Goal: Task Accomplishment & Management: Use online tool/utility

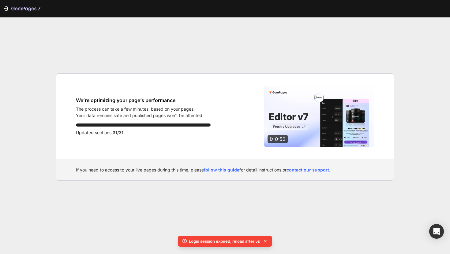
click at [127, 59] on div "7 We’re optimizing your page’s performance The process can take a few minutes, …" at bounding box center [225, 127] width 450 height 254
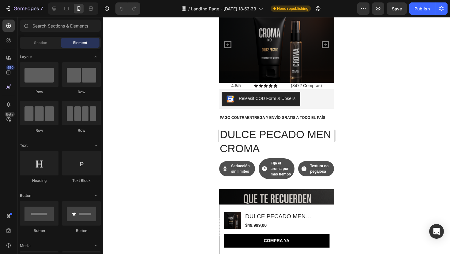
scroll to position [154, 0]
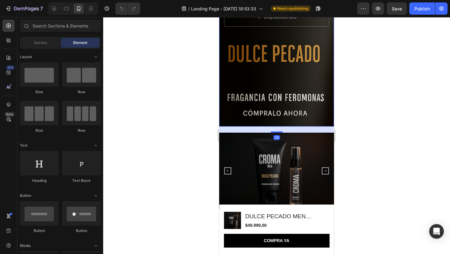
click at [275, 99] on div "Background Image" at bounding box center [276, 8] width 115 height 237
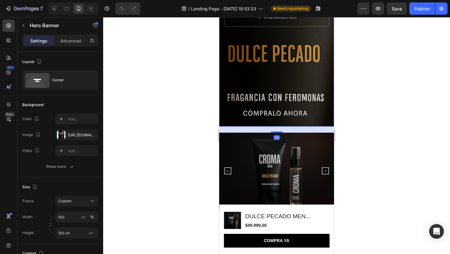
click at [284, 130] on div "20" at bounding box center [276, 130] width 115 height 6
click at [301, 150] on img at bounding box center [276, 171] width 115 height 76
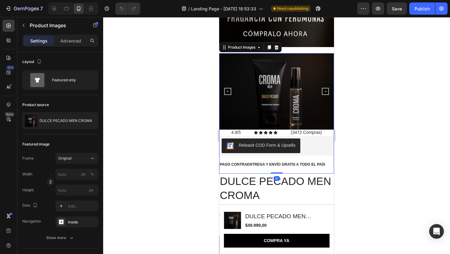
scroll to position [237, 0]
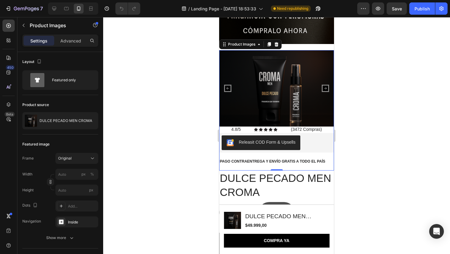
click at [323, 87] on icon "Carousel Next Arrow" at bounding box center [326, 89] width 6 height 6
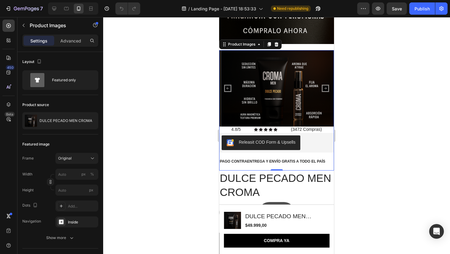
click at [323, 87] on icon "Carousel Next Arrow" at bounding box center [326, 89] width 6 height 6
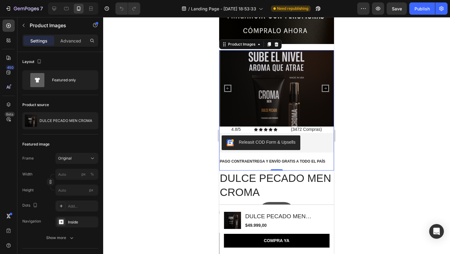
click at [323, 87] on icon "Carousel Next Arrow" at bounding box center [326, 89] width 6 height 6
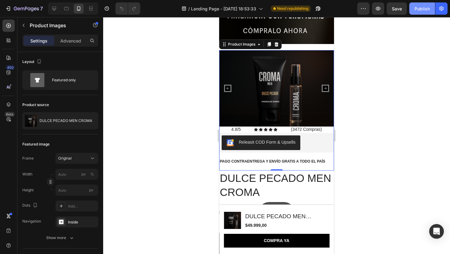
click at [422, 12] on button "Publish" at bounding box center [422, 8] width 26 height 12
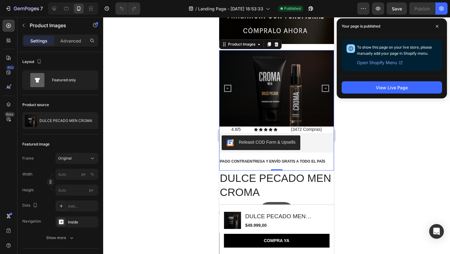
scroll to position [211, 0]
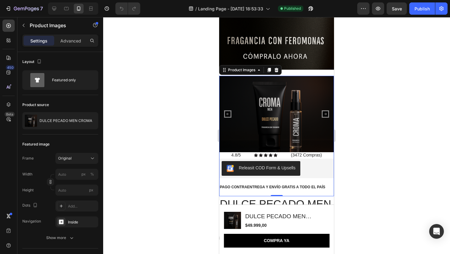
click at [317, 119] on img at bounding box center [276, 114] width 115 height 76
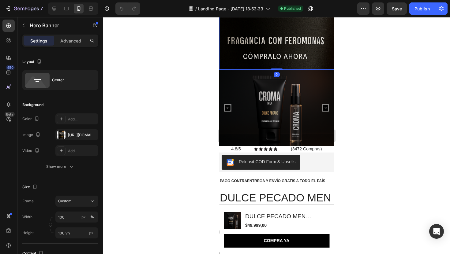
drag, startPoint x: 278, startPoint y: 75, endPoint x: 285, endPoint y: 42, distance: 34.0
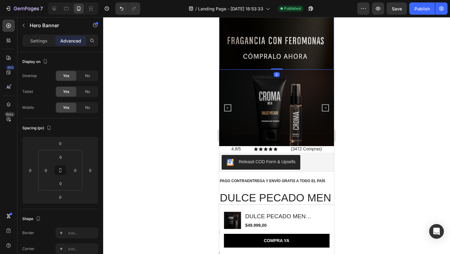
click at [381, 100] on div at bounding box center [276, 135] width 347 height 237
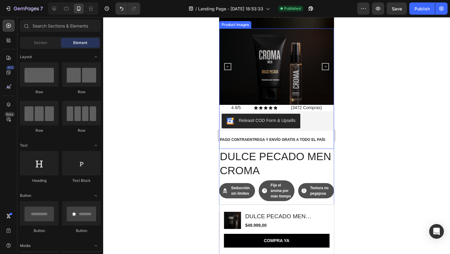
scroll to position [255, 0]
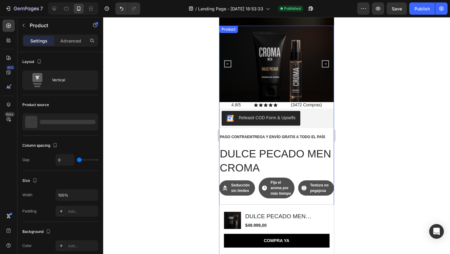
click at [323, 106] on div "Product Images 4.8/5 Text Block Icon Icon Icon Icon Icon Icon List (3472 Compra…" at bounding box center [276, 86] width 115 height 121
click at [319, 107] on span "(3472 Compras)" at bounding box center [306, 105] width 31 height 5
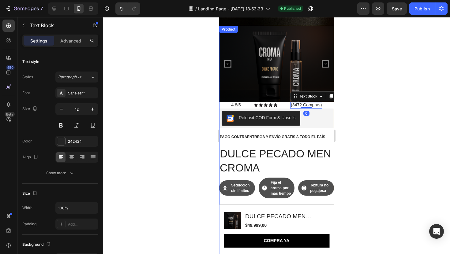
click at [330, 107] on div "Product Images 4.8/5 Text Block Icon Icon Icon Icon Icon Icon List (3472 Compra…" at bounding box center [276, 86] width 115 height 121
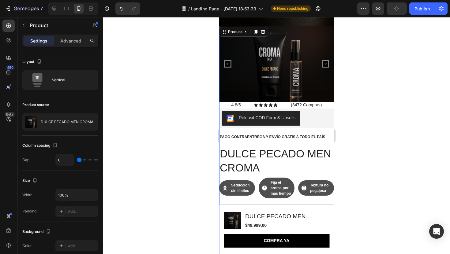
click at [226, 103] on div "Product Images 4.8/5 Text Block Icon Icon Icon Icon Icon Icon List (3472 Compra…" at bounding box center [276, 86] width 115 height 121
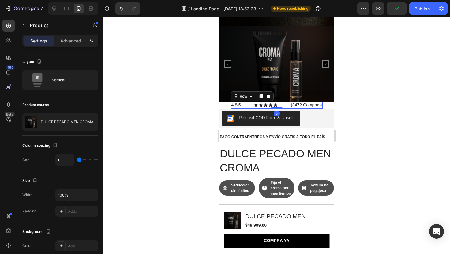
click at [248, 106] on div "4.8/5 Text Block Icon Icon Icon Icon Icon Icon List (3472 Compras) Text Block R…" at bounding box center [277, 105] width 92 height 6
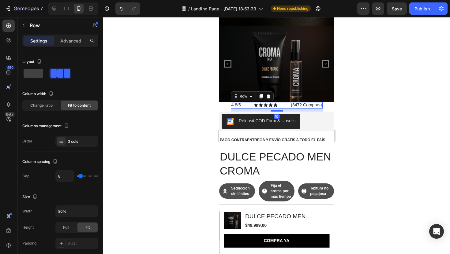
click at [280, 111] on div at bounding box center [277, 111] width 12 height 2
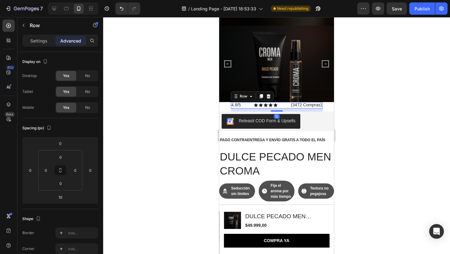
click at [282, 105] on div "4.8/5 Text Block Icon Icon Icon Icon Icon Icon List (3472 Compras) Text Block R…" at bounding box center [277, 105] width 92 height 6
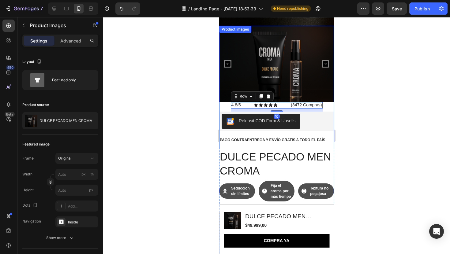
click at [283, 97] on img at bounding box center [276, 64] width 115 height 76
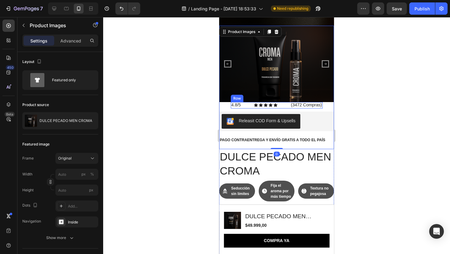
click at [281, 106] on div "4.8/5 Text Block Icon Icon Icon Icon Icon Icon List (3472 Compras) Text Block R…" at bounding box center [277, 105] width 92 height 6
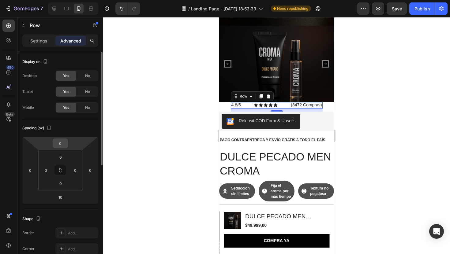
click at [64, 144] on input "0" at bounding box center [60, 143] width 12 height 9
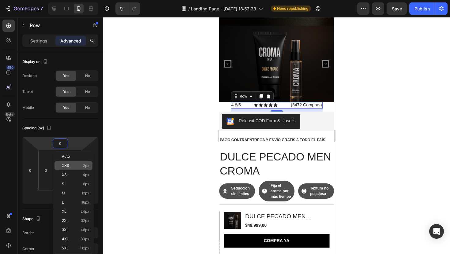
click at [90, 166] on div "XXS 2px" at bounding box center [73, 165] width 38 height 9
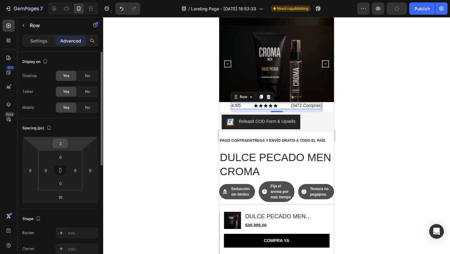
click at [60, 142] on input "2" at bounding box center [60, 143] width 12 height 9
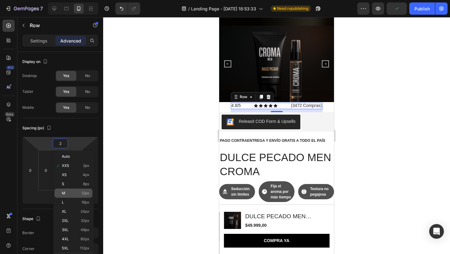
click at [68, 196] on div "M 12px" at bounding box center [73, 193] width 38 height 9
type input "12"
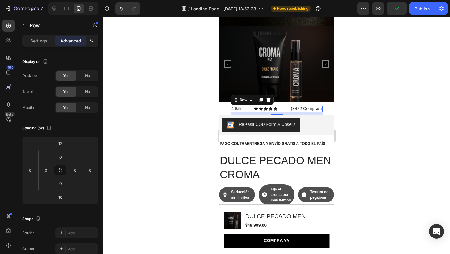
click at [161, 159] on div at bounding box center [276, 135] width 347 height 237
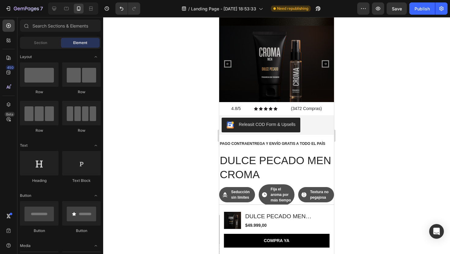
click at [357, 119] on div at bounding box center [276, 135] width 347 height 237
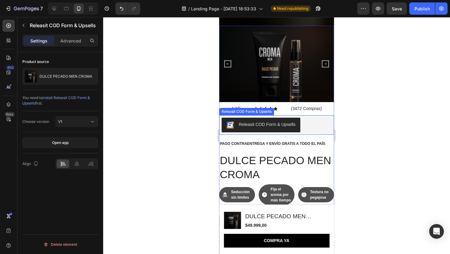
click at [322, 126] on div "Releasit COD Form & Upsells" at bounding box center [277, 125] width 110 height 15
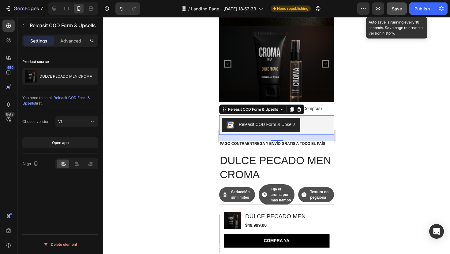
click at [400, 10] on span "Save" at bounding box center [397, 8] width 10 height 5
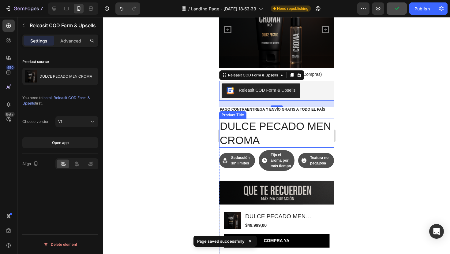
scroll to position [289, 0]
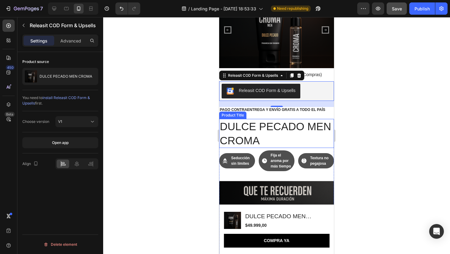
click at [265, 135] on h1 "DULCE PECADO MEN CROMA" at bounding box center [276, 133] width 115 height 29
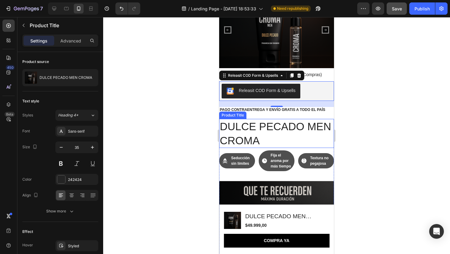
click at [265, 135] on h1 "DULCE PECADO MEN CROMA" at bounding box center [276, 133] width 115 height 29
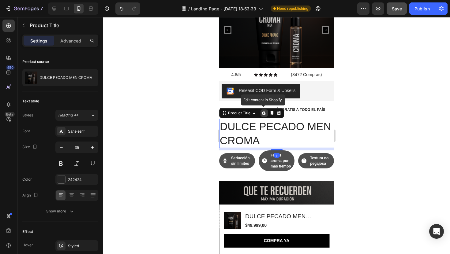
click at [265, 135] on h1 "DULCE PECADO MEN CROMA" at bounding box center [276, 133] width 115 height 29
click at [256, 138] on h1 "DULCE PECADO MEN CROMA" at bounding box center [276, 133] width 115 height 29
click at [253, 113] on icon at bounding box center [254, 113] width 5 height 5
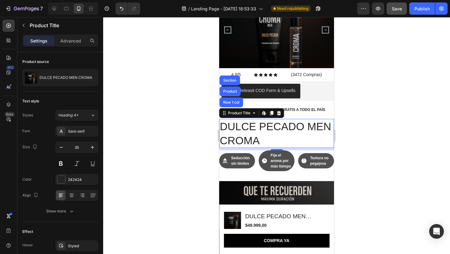
click at [272, 142] on h1 "DULCE PECADO MEN CROMA" at bounding box center [276, 133] width 115 height 29
click at [359, 124] on div at bounding box center [276, 135] width 347 height 237
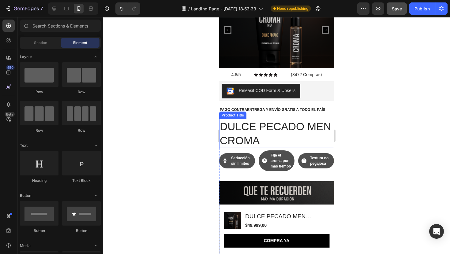
click at [283, 125] on h1 "DULCE PECADO MEN CROMA" at bounding box center [276, 133] width 115 height 29
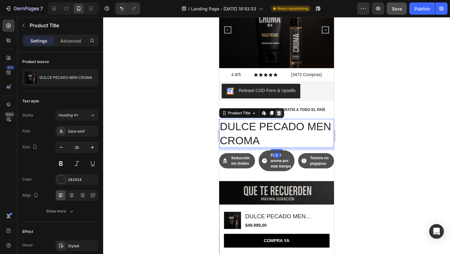
click at [278, 111] on icon at bounding box center [279, 113] width 4 height 4
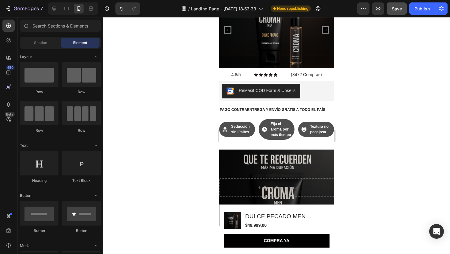
click at [376, 134] on div at bounding box center [276, 135] width 347 height 237
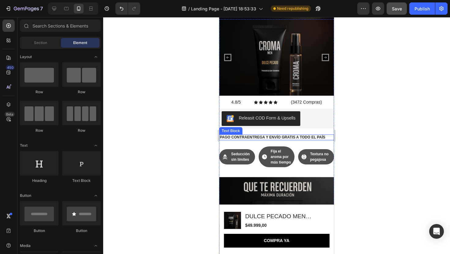
scroll to position [269, 0]
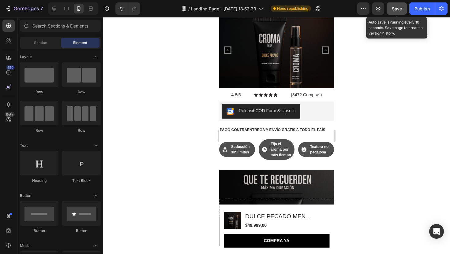
click at [397, 9] on span "Save" at bounding box center [397, 8] width 10 height 5
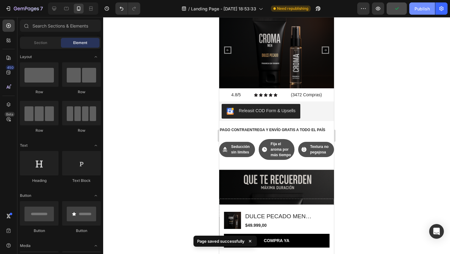
click at [423, 6] on div "Publish" at bounding box center [421, 9] width 15 height 6
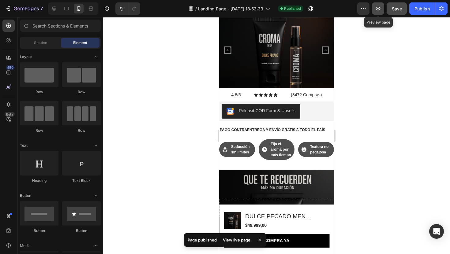
click at [379, 9] on icon "button" at bounding box center [378, 9] width 6 height 6
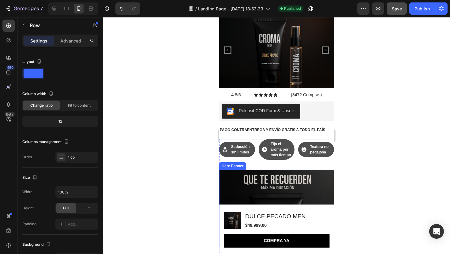
click at [329, 168] on div "Icon Seducción sin límites Text Block Row Icon Fija el aroma por más tiempo Tex…" at bounding box center [276, 224] width 115 height 171
click at [402, 97] on div at bounding box center [276, 135] width 347 height 237
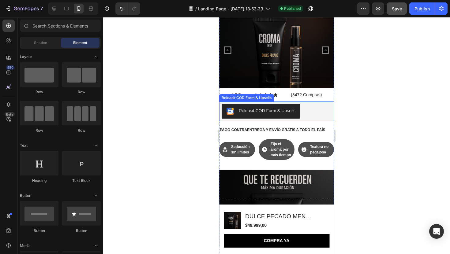
scroll to position [0, 0]
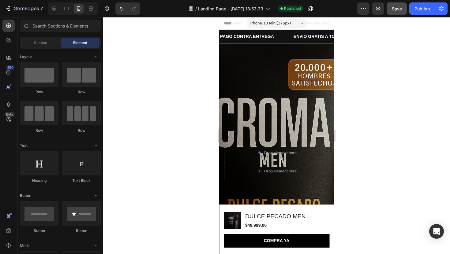
click at [268, 103] on div "Background Image" at bounding box center [276, 161] width 115 height 237
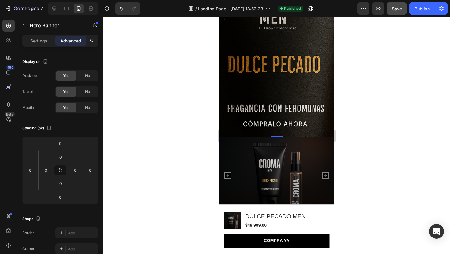
scroll to position [149, 0]
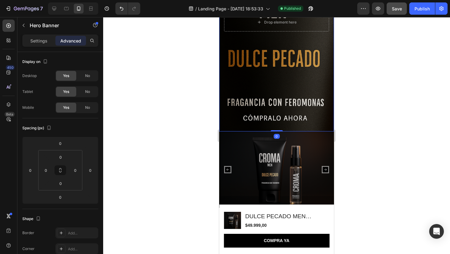
drag, startPoint x: 278, startPoint y: 131, endPoint x: 282, endPoint y: 101, distance: 30.3
click at [282, 101] on div "Drop element here Drop element here Hero Banner 0" at bounding box center [276, 12] width 115 height 237
click at [269, 69] on div "Background Image" at bounding box center [276, 12] width 115 height 237
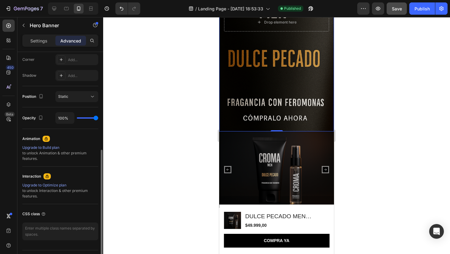
scroll to position [201, 0]
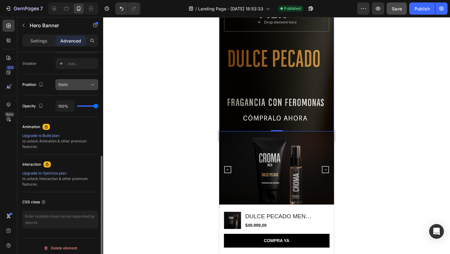
click at [90, 86] on icon at bounding box center [92, 85] width 6 height 6
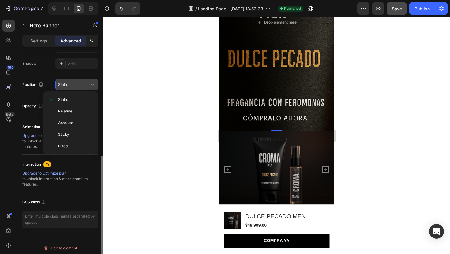
click at [90, 86] on icon at bounding box center [92, 85] width 6 height 6
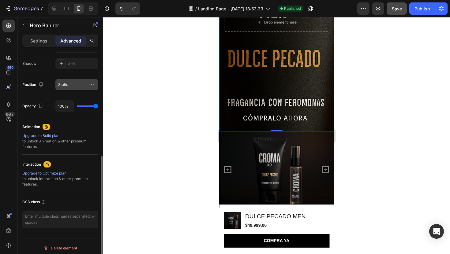
click at [90, 86] on icon at bounding box center [92, 85] width 6 height 6
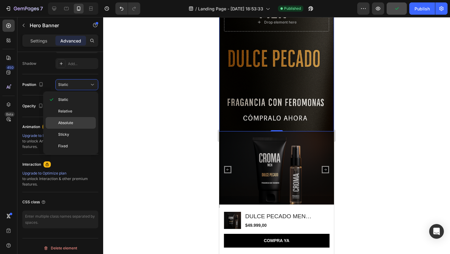
click at [73, 125] on span "Absolute" at bounding box center [65, 123] width 15 height 6
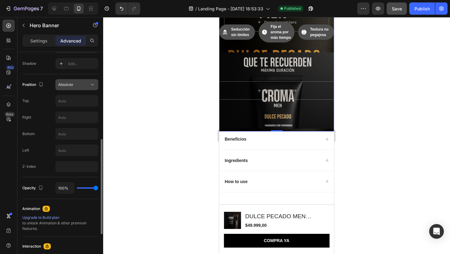
click at [72, 84] on span "Absolute" at bounding box center [65, 84] width 15 height 5
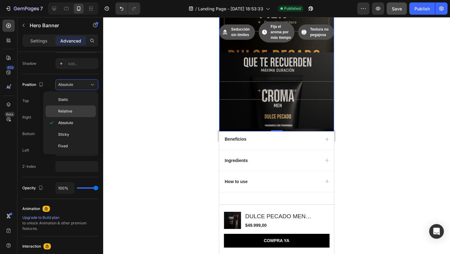
click at [75, 114] on p "Relative" at bounding box center [75, 112] width 35 height 6
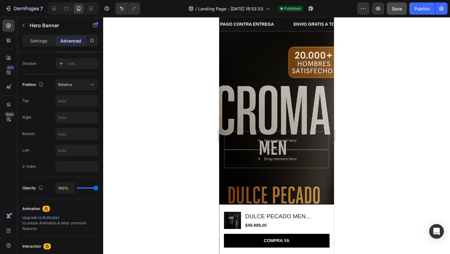
scroll to position [0, 0]
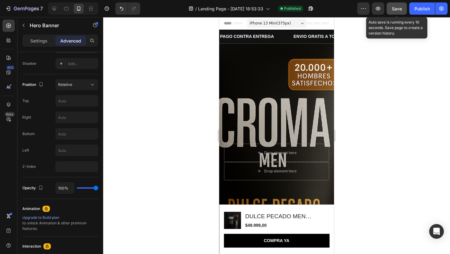
click at [396, 7] on span "Save" at bounding box center [397, 8] width 10 height 5
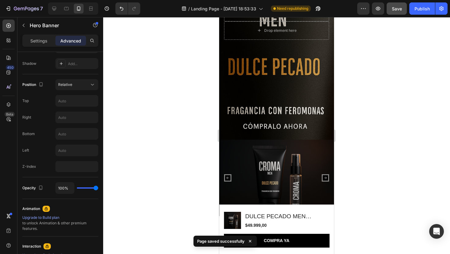
scroll to position [139, 0]
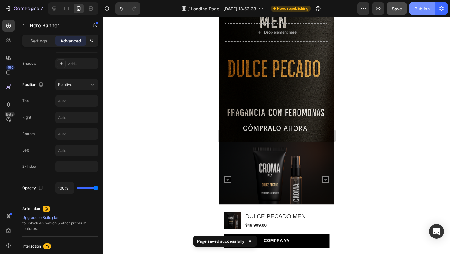
click at [431, 7] on button "Publish" at bounding box center [422, 8] width 26 height 12
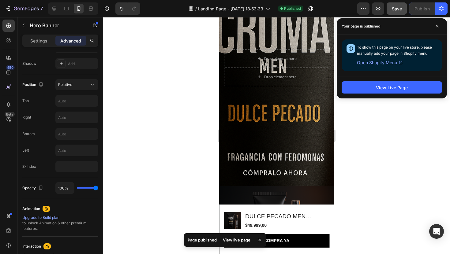
scroll to position [0, 0]
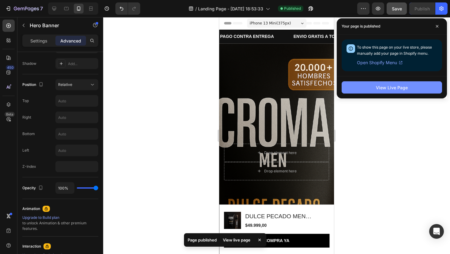
click at [388, 88] on div "View Live Page" at bounding box center [392, 87] width 32 height 6
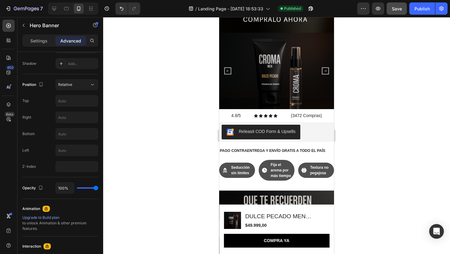
scroll to position [251, 0]
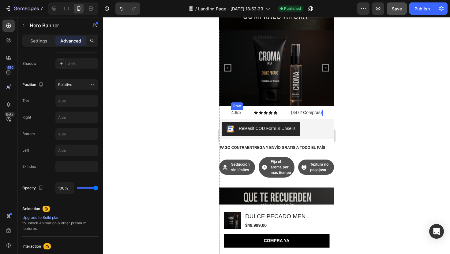
click at [284, 113] on div "4.8/5 Text Block Icon Icon Icon Icon Icon Icon List (3472 Compras) Text Block R…" at bounding box center [277, 113] width 92 height 6
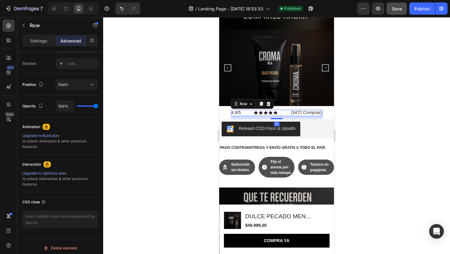
scroll to position [0, 0]
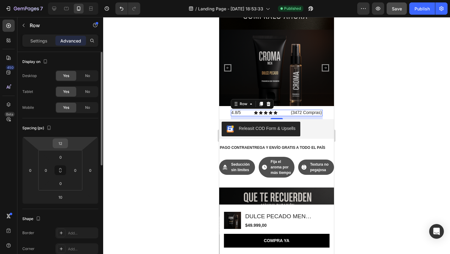
click at [60, 145] on input "12" at bounding box center [60, 143] width 12 height 9
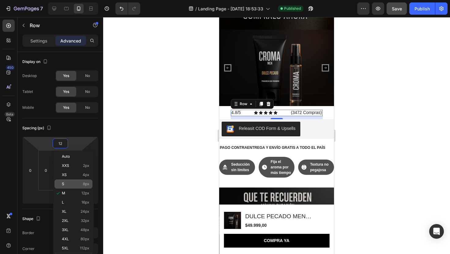
click at [72, 188] on div "S 8px" at bounding box center [73, 184] width 38 height 9
type input "8"
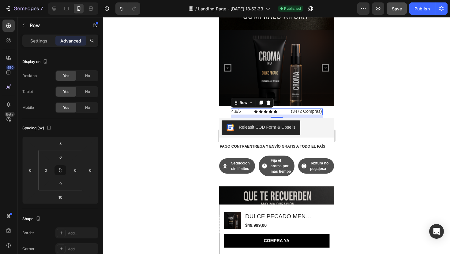
click at [131, 150] on div at bounding box center [276, 135] width 347 height 237
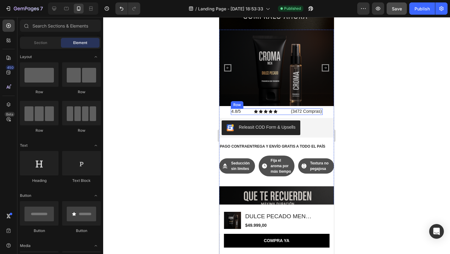
click at [289, 114] on div "4.8/5 Text Block Icon Icon Icon Icon Icon Icon List (3472 Compras) Text Block R…" at bounding box center [277, 112] width 92 height 6
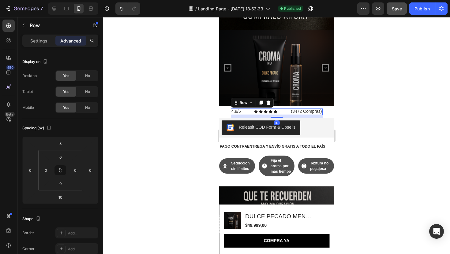
click at [46, 35] on div "Settings Advanced" at bounding box center [60, 41] width 76 height 12
click at [38, 42] on p "Settings" at bounding box center [38, 41] width 17 height 6
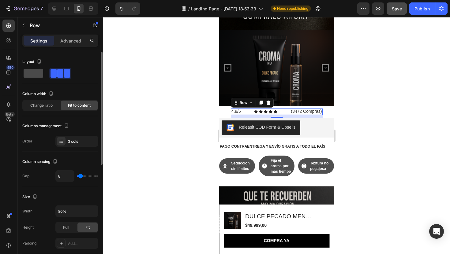
click at [32, 73] on span at bounding box center [34, 73] width 20 height 9
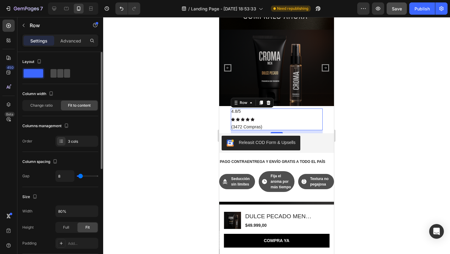
click at [64, 70] on span at bounding box center [67, 73] width 6 height 9
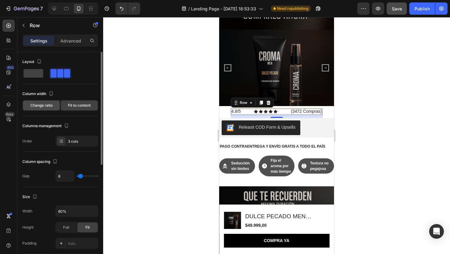
click at [48, 105] on span "Change ratio" at bounding box center [41, 106] width 22 height 6
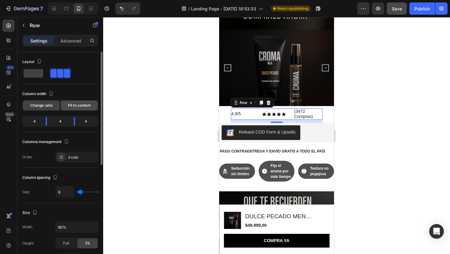
click at [78, 104] on span "Fit to content" at bounding box center [79, 106] width 23 height 6
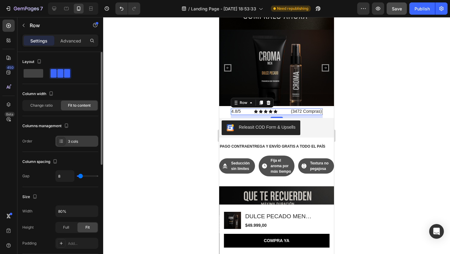
click at [76, 142] on div "3 cols" at bounding box center [82, 142] width 29 height 6
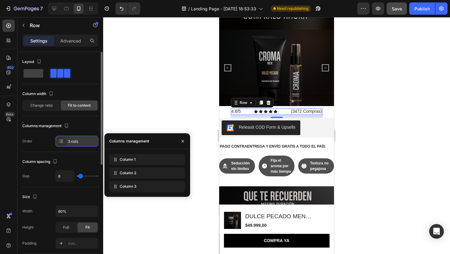
click at [76, 142] on div "3 cols" at bounding box center [82, 142] width 29 height 6
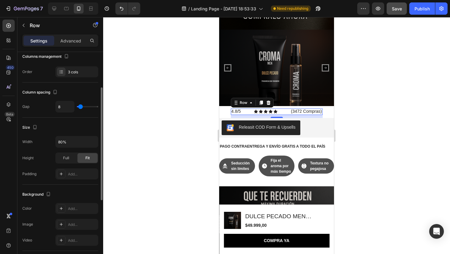
scroll to position [68, 0]
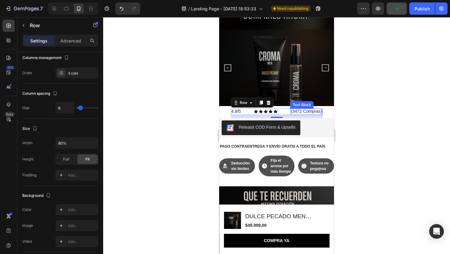
click at [309, 113] on span "(3472 Compras)" at bounding box center [306, 111] width 31 height 5
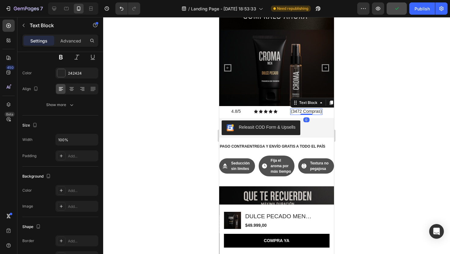
scroll to position [0, 0]
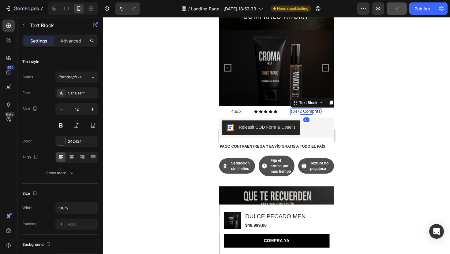
click at [309, 113] on span "(3472 Compras)" at bounding box center [306, 111] width 31 height 5
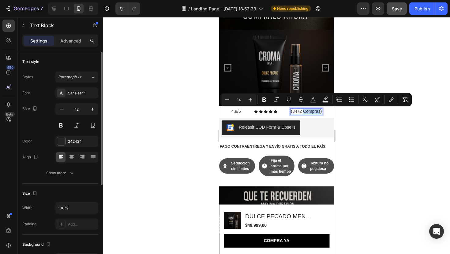
click at [306, 113] on span "(3472 Compras)" at bounding box center [306, 111] width 31 height 5
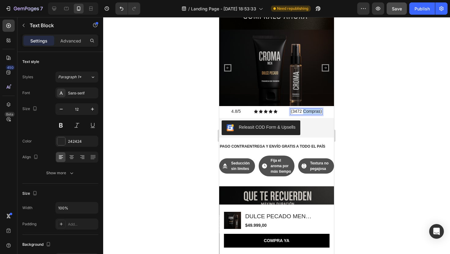
click at [306, 113] on span "(3472 Compras)" at bounding box center [306, 111] width 31 height 5
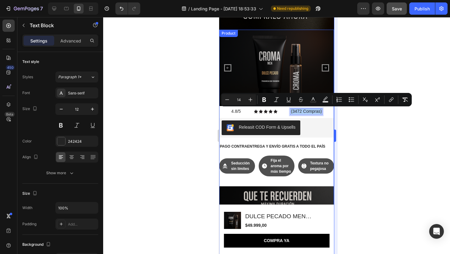
click at [344, 112] on div at bounding box center [276, 135] width 347 height 237
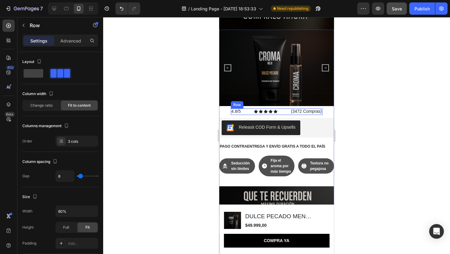
click at [247, 113] on div "4.8/5 Text Block Icon Icon Icon Icon Icon Icon List (3472 Compras) Text Block R…" at bounding box center [277, 112] width 92 height 6
click at [267, 103] on icon at bounding box center [268, 102] width 5 height 5
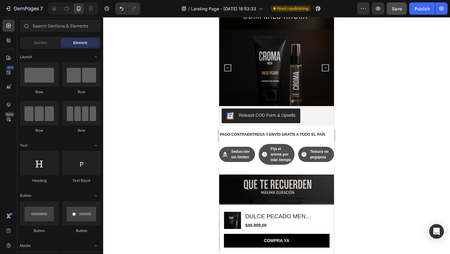
click at [360, 115] on div at bounding box center [276, 135] width 347 height 237
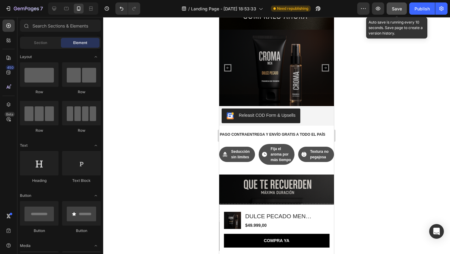
click at [397, 7] on span "Save" at bounding box center [397, 8] width 10 height 5
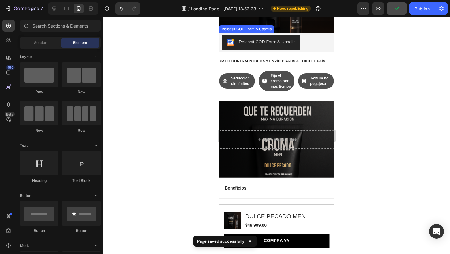
scroll to position [325, 0]
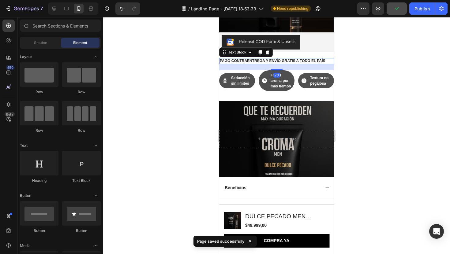
click at [304, 60] on p "PAGO CONTRAENTREGA Y ENVÍO GRATIS A TODO EL PAÍS" at bounding box center [277, 61] width 114 height 5
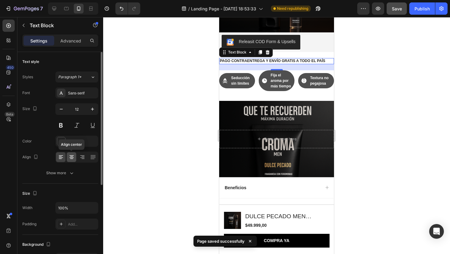
click at [68, 155] on div at bounding box center [71, 157] width 9 height 10
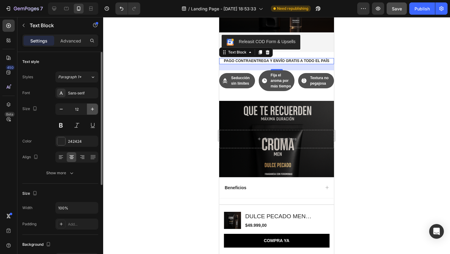
click at [92, 110] on icon "button" at bounding box center [92, 109] width 6 height 6
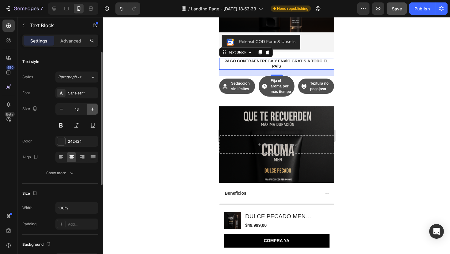
click at [92, 110] on icon "button" at bounding box center [92, 109] width 6 height 6
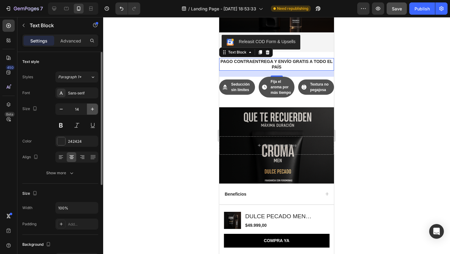
click at [92, 110] on icon "button" at bounding box center [92, 109] width 6 height 6
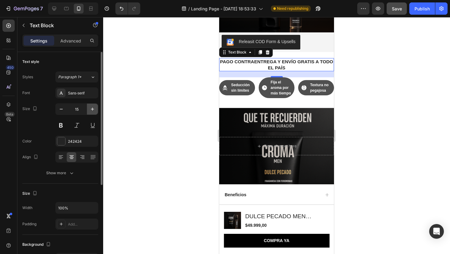
click at [92, 110] on icon "button" at bounding box center [92, 109] width 6 height 6
type input "16"
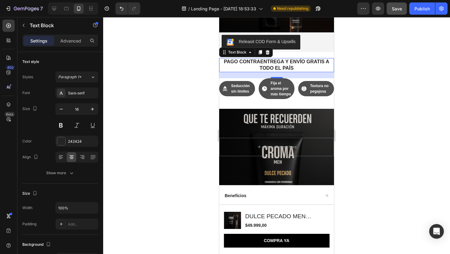
click at [180, 86] on div at bounding box center [276, 135] width 347 height 237
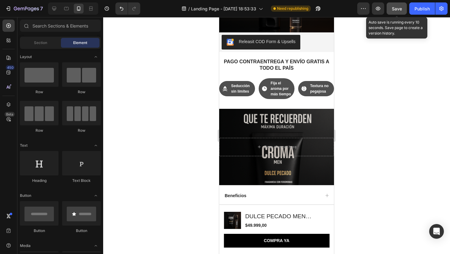
click at [396, 7] on span "Save" at bounding box center [397, 8] width 10 height 5
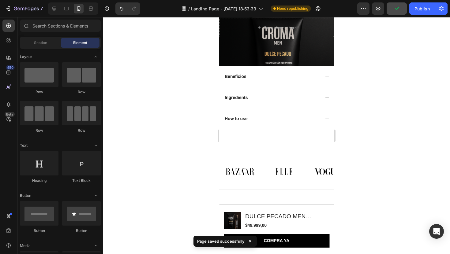
scroll to position [453, 0]
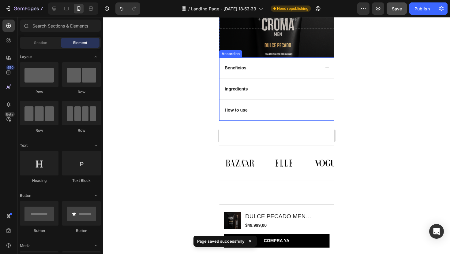
click at [282, 68] on div "Beneficios" at bounding box center [272, 67] width 96 height 7
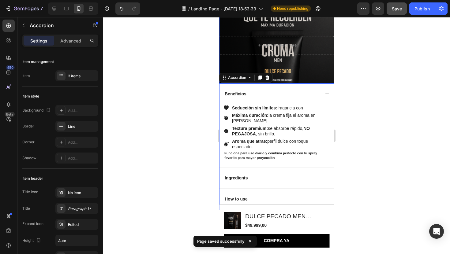
scroll to position [406, 0]
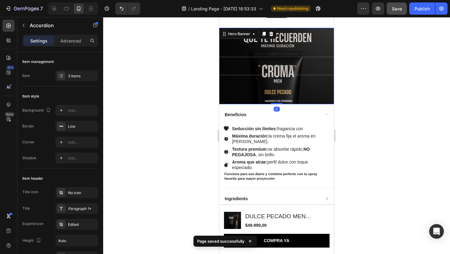
click at [293, 84] on div "Background Image" at bounding box center [276, 66] width 115 height 76
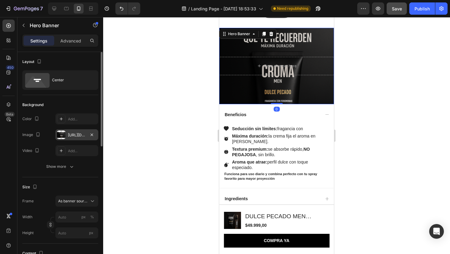
click at [72, 133] on div "[URL][DOMAIN_NAME]" at bounding box center [77, 135] width 18 height 6
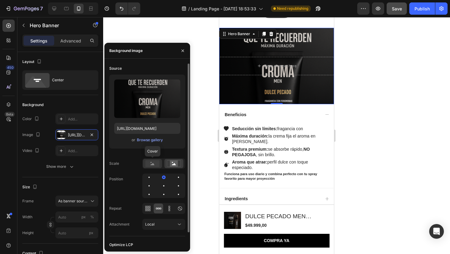
click at [153, 160] on rect at bounding box center [152, 163] width 14 height 7
click at [173, 164] on rect at bounding box center [174, 164] width 8 height 6
click at [162, 182] on div at bounding box center [163, 186] width 43 height 24
click at [175, 186] on div at bounding box center [178, 185] width 7 height 7
click at [151, 165] on icon at bounding box center [153, 164] width 4 height 2
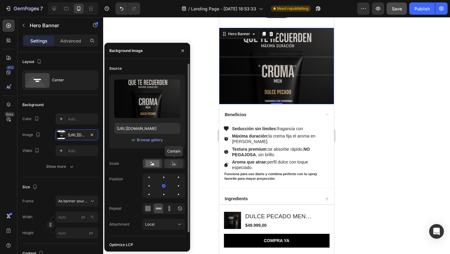
click at [173, 165] on icon at bounding box center [174, 164] width 4 height 2
click at [169, 165] on icon at bounding box center [174, 163] width 14 height 7
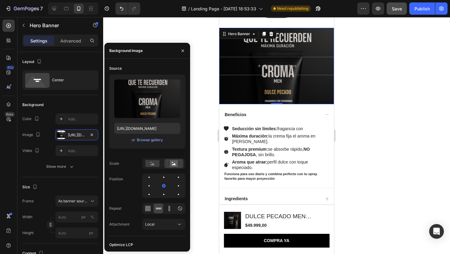
click at [393, 122] on div at bounding box center [276, 135] width 347 height 237
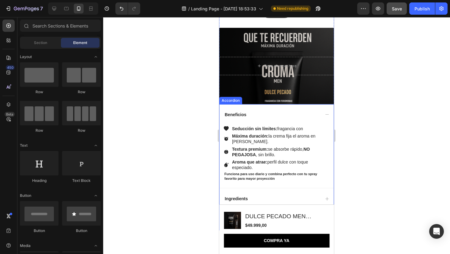
click at [264, 111] on div "Beneficios" at bounding box center [272, 114] width 96 height 7
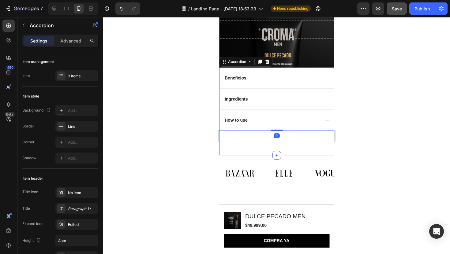
scroll to position [446, 0]
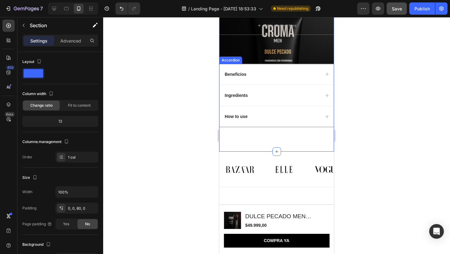
click at [266, 116] on div "How to use" at bounding box center [272, 116] width 96 height 7
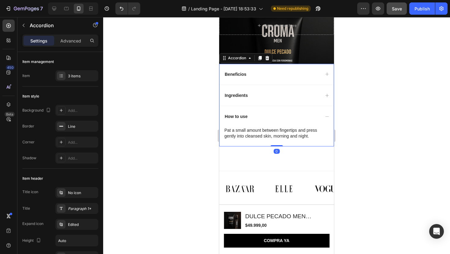
click at [266, 116] on div "How to use" at bounding box center [272, 116] width 96 height 7
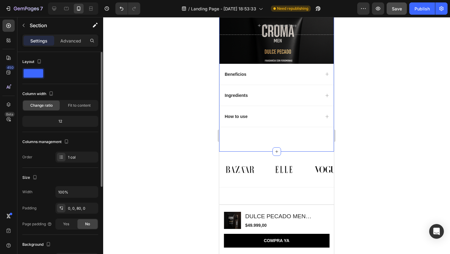
click at [38, 69] on span at bounding box center [34, 73] width 20 height 9
click at [33, 73] on span at bounding box center [34, 73] width 20 height 9
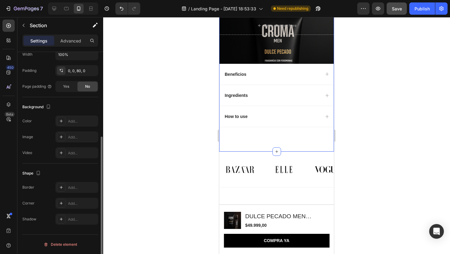
scroll to position [0, 0]
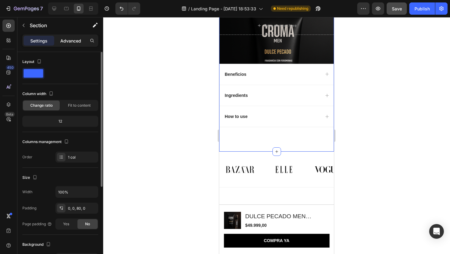
click at [71, 38] on p "Advanced" at bounding box center [70, 41] width 21 height 6
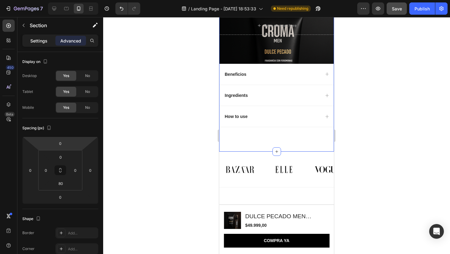
click at [37, 38] on p "Settings" at bounding box center [38, 41] width 17 height 6
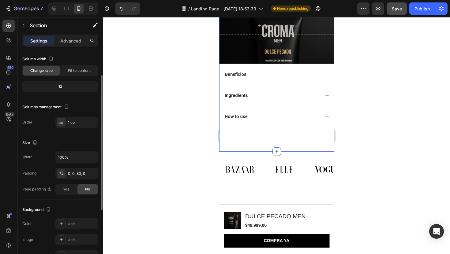
scroll to position [39, 0]
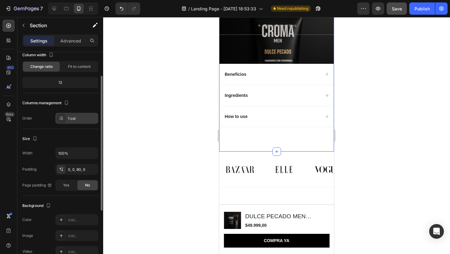
click at [74, 123] on div "1 col" at bounding box center [76, 118] width 43 height 11
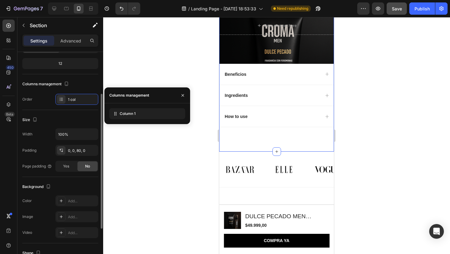
scroll to position [62, 0]
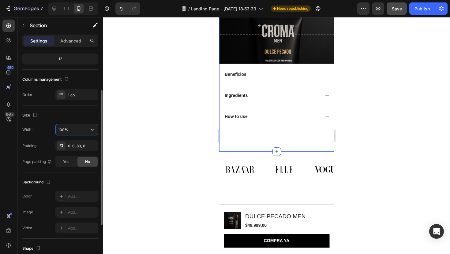
click at [80, 135] on input "100%" at bounding box center [77, 129] width 42 height 11
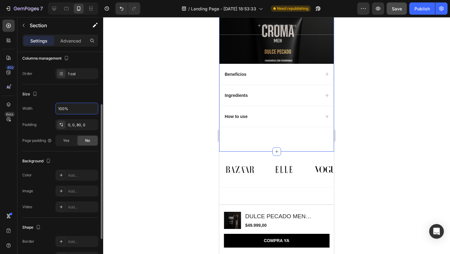
scroll to position [84, 0]
click at [79, 125] on div "0, 0, 80, 0" at bounding box center [77, 125] width 18 height 6
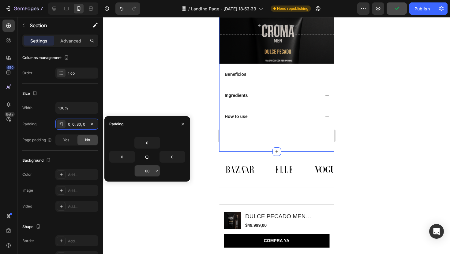
click at [150, 176] on input "80" at bounding box center [147, 171] width 25 height 11
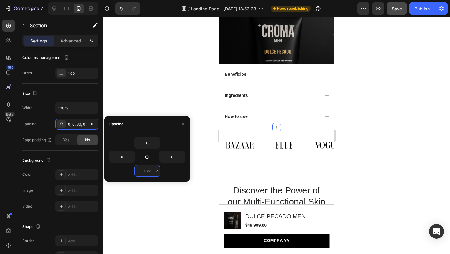
type input "0"
click at [155, 100] on div at bounding box center [276, 135] width 347 height 237
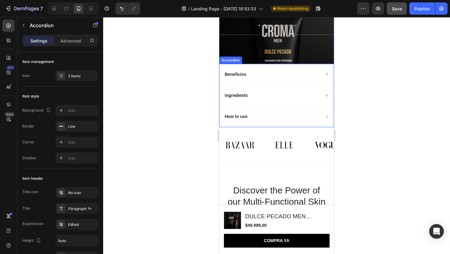
click at [268, 71] on div "Beneficios" at bounding box center [272, 74] width 96 height 7
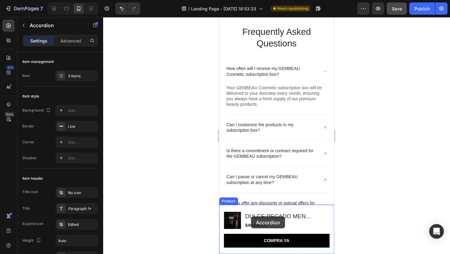
scroll to position [1841, 0]
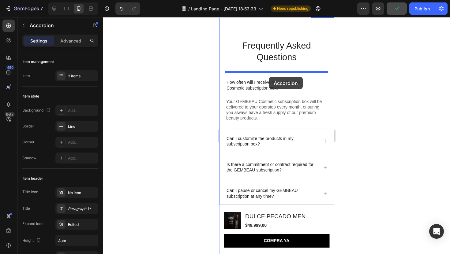
drag, startPoint x: 225, startPoint y: 62, endPoint x: 269, endPoint y: 77, distance: 46.4
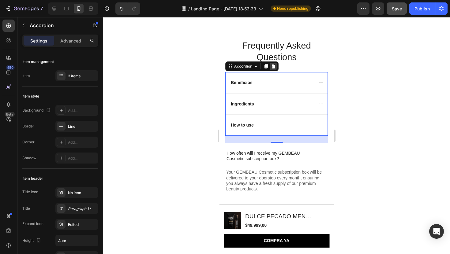
click at [274, 67] on icon at bounding box center [273, 66] width 5 height 5
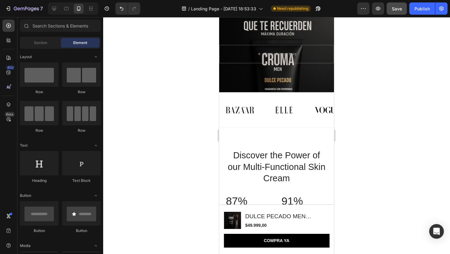
scroll to position [343, 0]
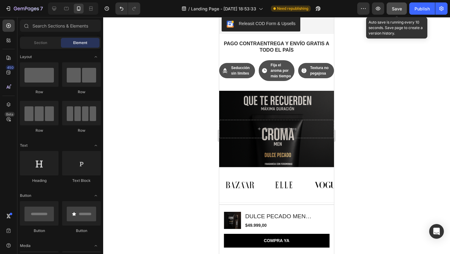
click at [396, 13] on button "Save" at bounding box center [396, 8] width 20 height 12
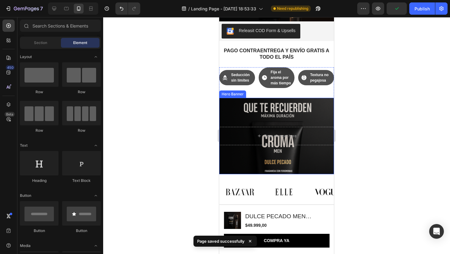
scroll to position [281, 0]
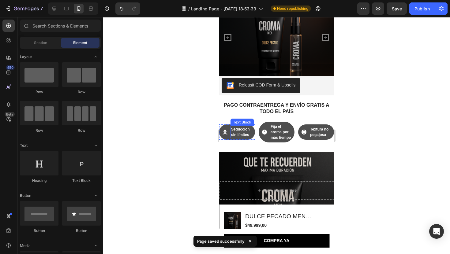
click at [249, 133] on p "Seducción sin límites" at bounding box center [241, 132] width 21 height 11
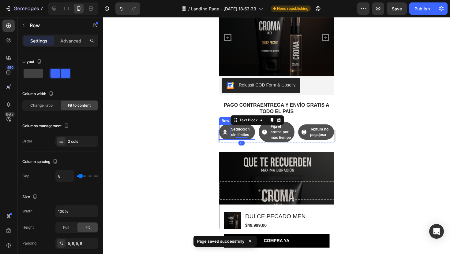
click at [253, 133] on div "Icon Seducción sin límites Text Block 0 Row" at bounding box center [237, 132] width 36 height 15
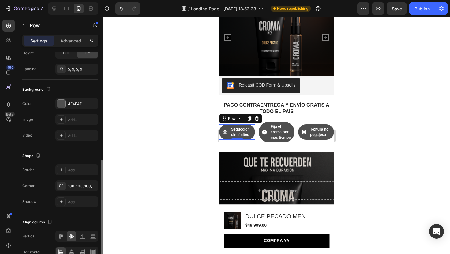
scroll to position [166, 0]
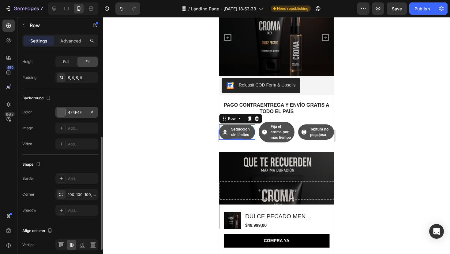
click at [60, 112] on div at bounding box center [61, 112] width 8 height 8
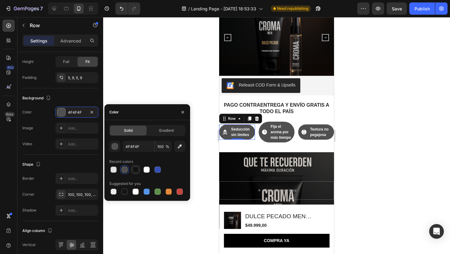
click at [135, 169] on div at bounding box center [135, 170] width 6 height 6
type input "121212"
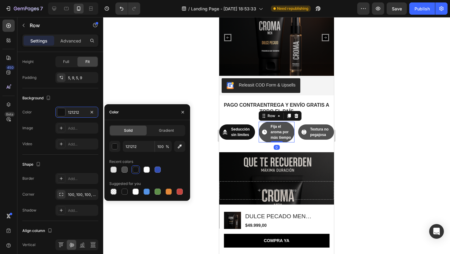
click at [265, 141] on div "Icon" at bounding box center [264, 132] width 6 height 18
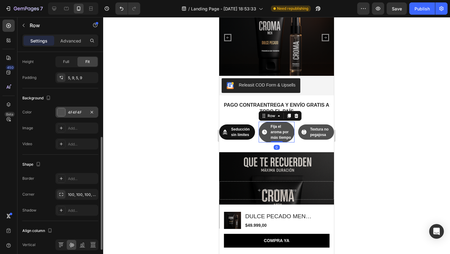
click at [81, 112] on div "4F4F4F" at bounding box center [77, 113] width 18 height 6
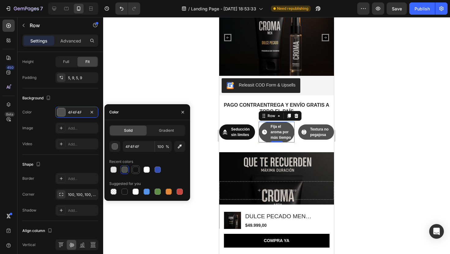
click at [133, 171] on div at bounding box center [135, 170] width 6 height 6
type input "121212"
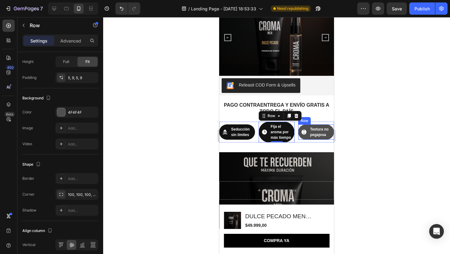
click at [304, 136] on div "Icon" at bounding box center [304, 132] width 6 height 12
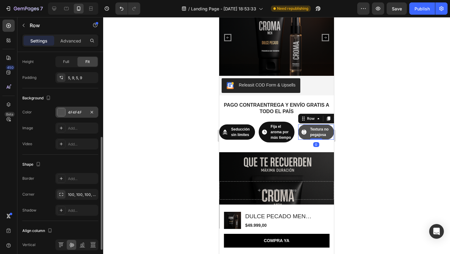
click at [76, 112] on div "4F4F4F" at bounding box center [77, 113] width 18 height 6
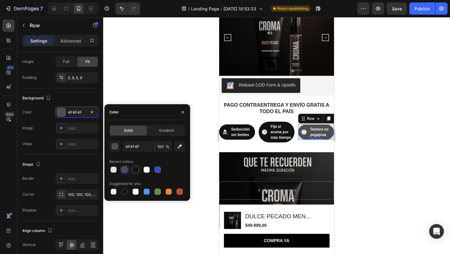
click at [135, 169] on div at bounding box center [135, 170] width 6 height 6
type input "121212"
click at [154, 73] on div at bounding box center [276, 135] width 347 height 237
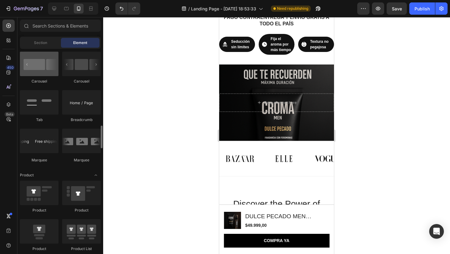
scroll to position [663, 0]
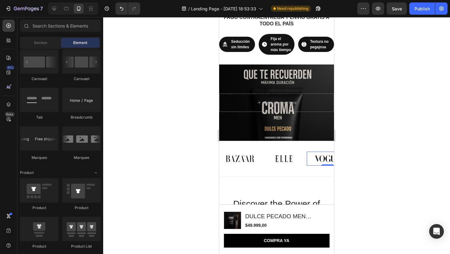
click at [315, 156] on img at bounding box center [328, 159] width 42 height 14
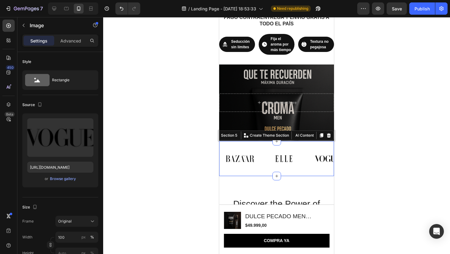
click at [267, 145] on div "Image Image Image Image Image Image Carousel Section 5 You can create reusable …" at bounding box center [276, 158] width 115 height 35
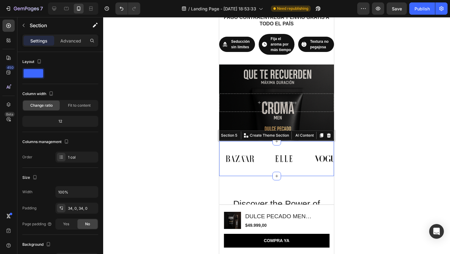
click at [313, 148] on div "Image Image Image Image Image Image Carousel Section 5 You can create reusable …" at bounding box center [276, 158] width 115 height 35
click at [328, 137] on icon at bounding box center [329, 135] width 4 height 4
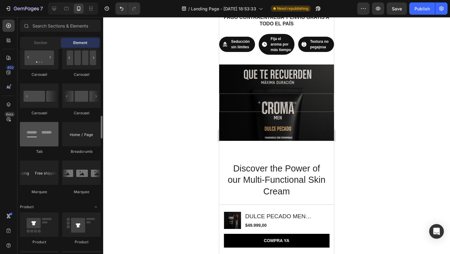
scroll to position [625, 0]
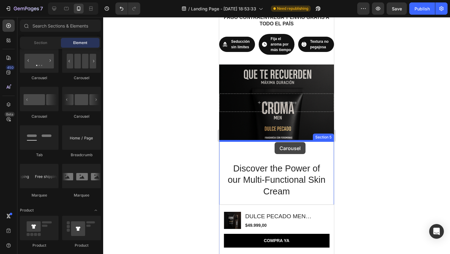
drag, startPoint x: 303, startPoint y: 122, endPoint x: 274, endPoint y: 142, distance: 35.3
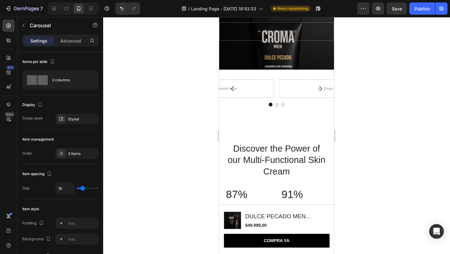
scroll to position [440, 0]
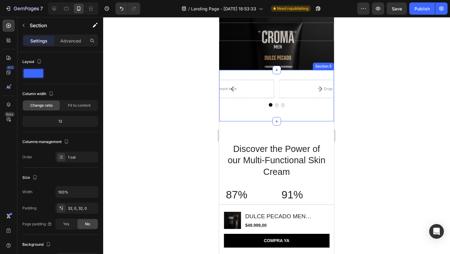
click at [299, 73] on div "Drop element here Drop element here Drop element here Carousel Section 5" at bounding box center [276, 95] width 115 height 51
click at [326, 66] on icon at bounding box center [328, 64] width 5 height 5
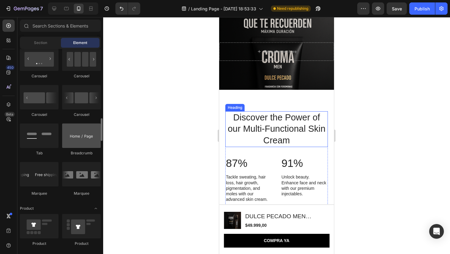
scroll to position [632, 0]
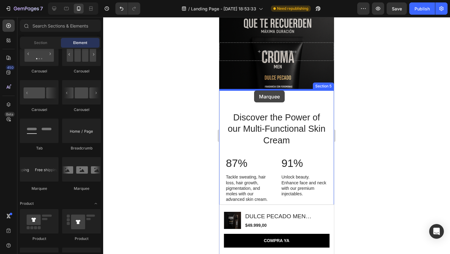
drag, startPoint x: 294, startPoint y: 190, endPoint x: 254, endPoint y: 91, distance: 107.1
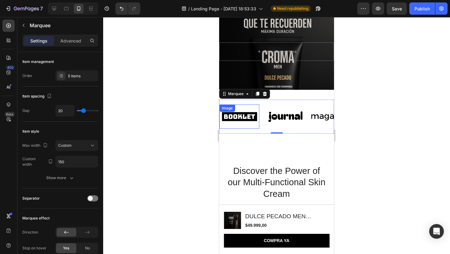
click at [244, 119] on img at bounding box center [239, 116] width 40 height 17
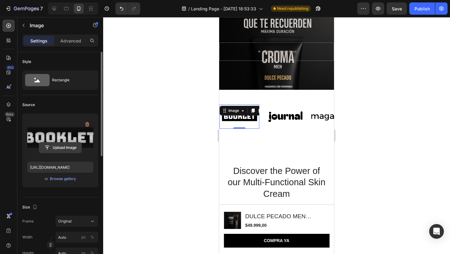
click at [57, 148] on input "file" at bounding box center [60, 148] width 42 height 10
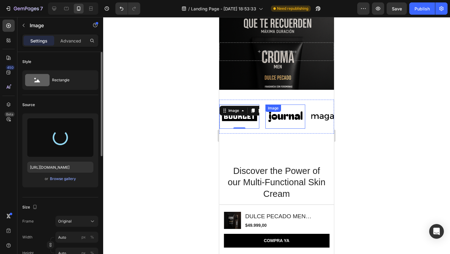
click at [280, 112] on div "Image" at bounding box center [285, 117] width 40 height 24
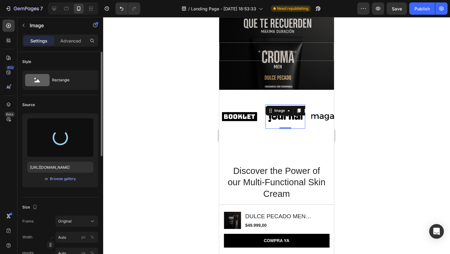
scroll to position [166, 0]
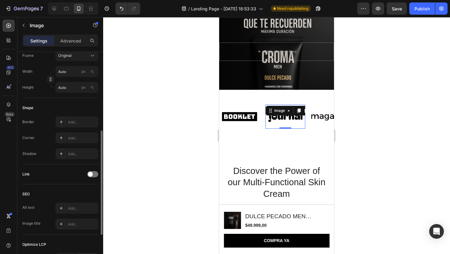
click at [285, 120] on img at bounding box center [285, 116] width 40 height 17
click at [230, 112] on div "Image" at bounding box center [239, 117] width 40 height 24
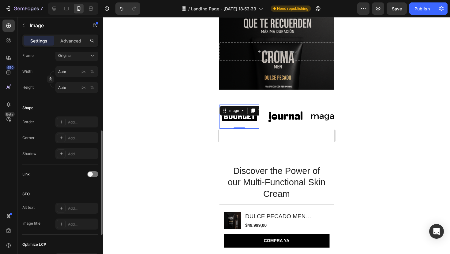
click at [243, 123] on img at bounding box center [239, 116] width 40 height 17
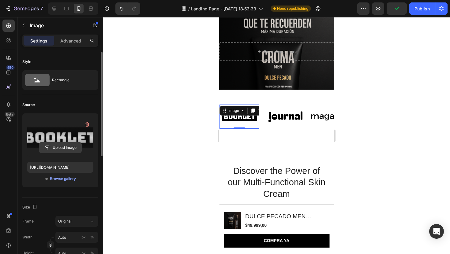
click at [59, 143] on input "file" at bounding box center [60, 148] width 42 height 10
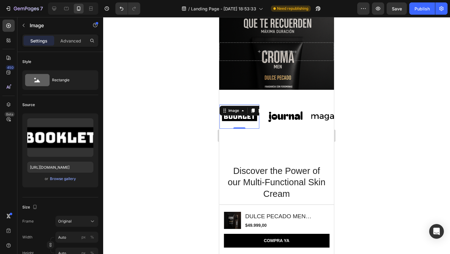
type input "[URL][DOMAIN_NAME]"
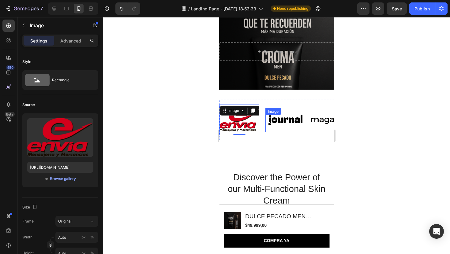
click at [293, 118] on img at bounding box center [285, 120] width 40 height 17
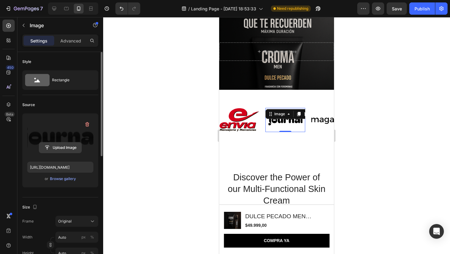
click at [58, 147] on input "file" at bounding box center [60, 148] width 42 height 10
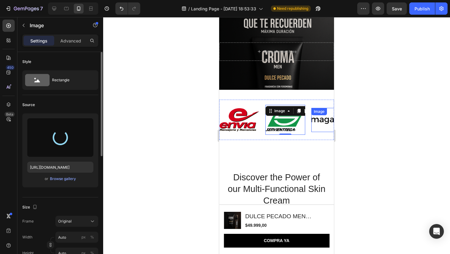
type input "[URL][DOMAIN_NAME]"
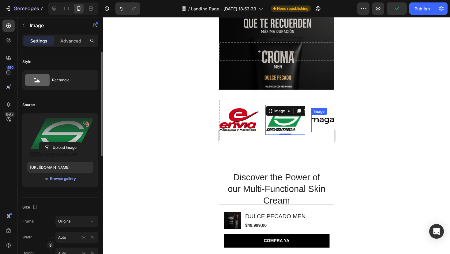
click at [315, 120] on img at bounding box center [331, 120] width 40 height 17
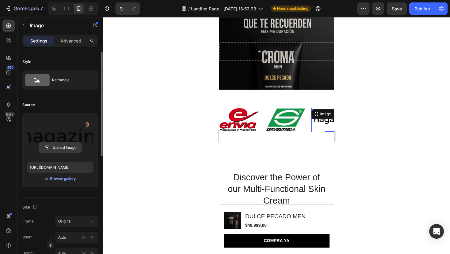
click at [66, 145] on input "file" at bounding box center [60, 148] width 42 height 10
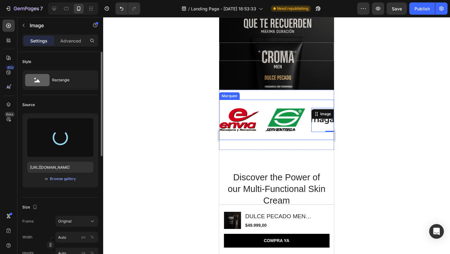
type input "[URL][DOMAIN_NAME]"
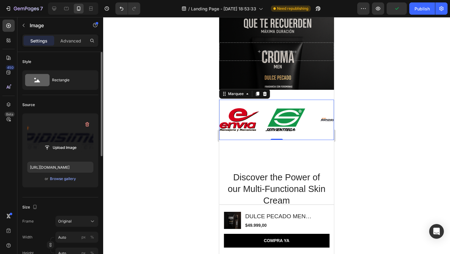
click at [316, 102] on div "Image Image Image Image Image Image Image Image Image Image Marquee 0" at bounding box center [276, 120] width 115 height 41
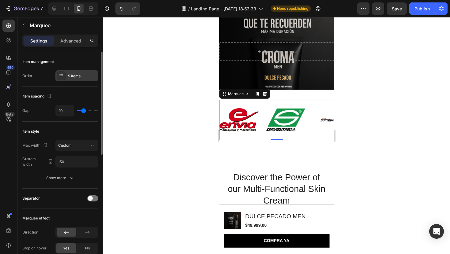
click at [88, 71] on div "5 items" at bounding box center [76, 75] width 43 height 11
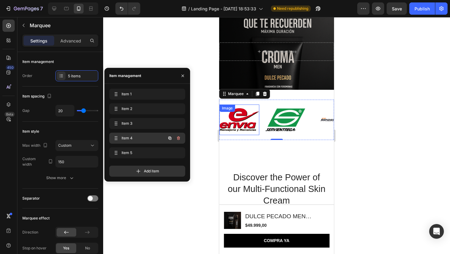
click at [159, 136] on div "Item 4 Item 4" at bounding box center [139, 138] width 54 height 9
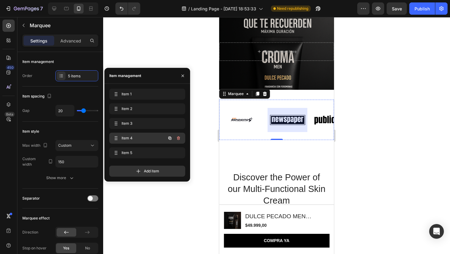
scroll to position [0, 100]
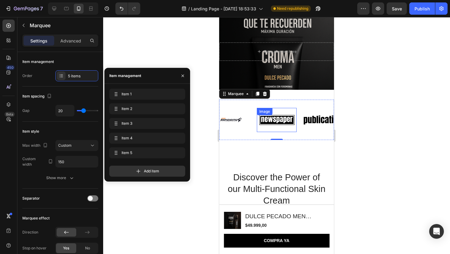
click at [271, 119] on img at bounding box center [277, 120] width 40 height 17
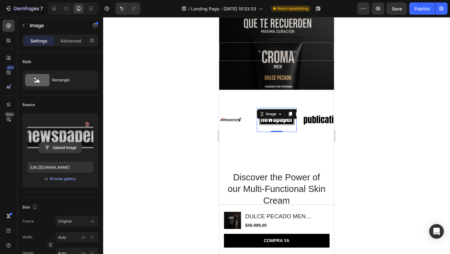
click at [57, 146] on input "file" at bounding box center [60, 148] width 42 height 10
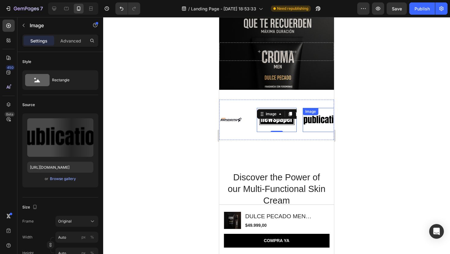
click at [310, 127] on img at bounding box center [323, 120] width 40 height 17
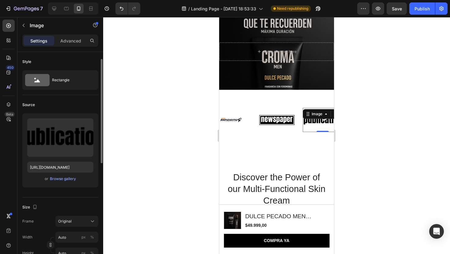
scroll to position [242, 0]
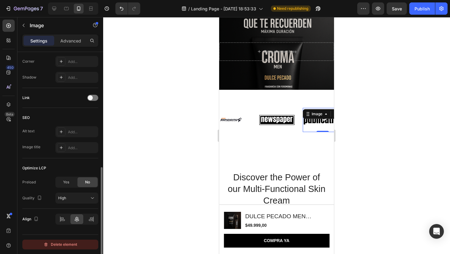
click at [69, 240] on button "Delete element" at bounding box center [60, 245] width 76 height 10
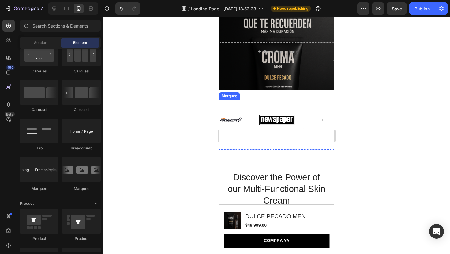
click at [244, 136] on div "Image Image Image Image Image Image Image Image [GEOGRAPHIC_DATA]" at bounding box center [276, 120] width 115 height 41
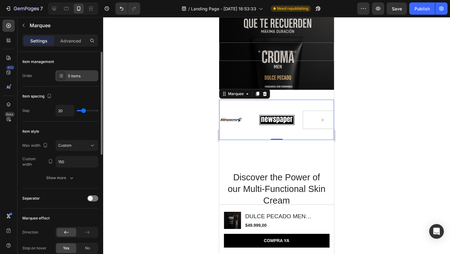
click at [86, 78] on div "5 items" at bounding box center [82, 76] width 29 height 6
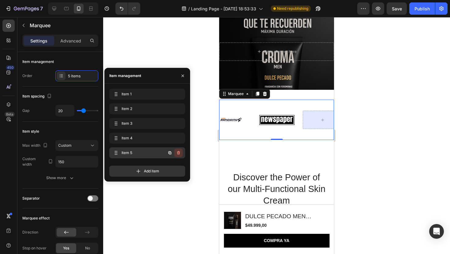
click at [178, 155] on icon "button" at bounding box center [178, 153] width 5 height 5
click at [178, 155] on div "Delete" at bounding box center [174, 153] width 11 height 6
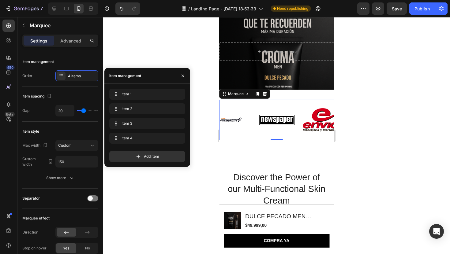
click at [202, 108] on div at bounding box center [276, 135] width 347 height 237
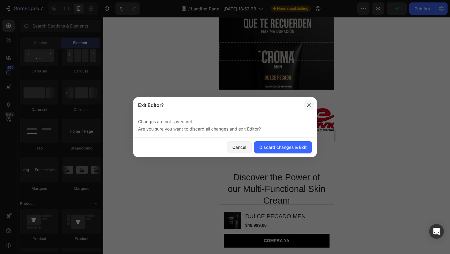
click at [307, 106] on icon "button" at bounding box center [308, 105] width 5 height 5
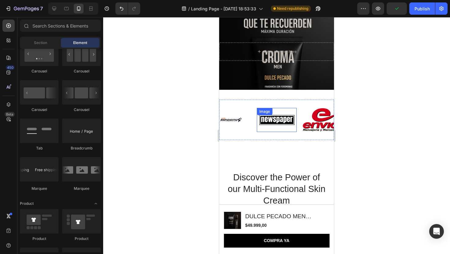
click at [273, 117] on div "Image" at bounding box center [277, 120] width 40 height 24
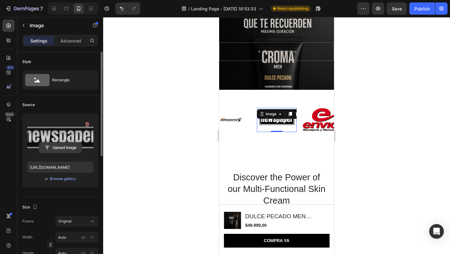
click at [72, 144] on input "file" at bounding box center [60, 148] width 42 height 10
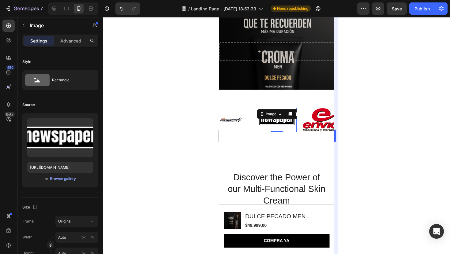
type input "[URL][DOMAIN_NAME]"
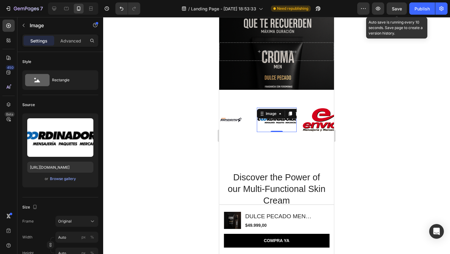
click at [398, 8] on span "Save" at bounding box center [397, 8] width 10 height 5
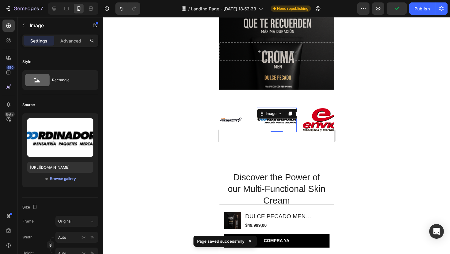
click at [124, 125] on div at bounding box center [276, 135] width 347 height 237
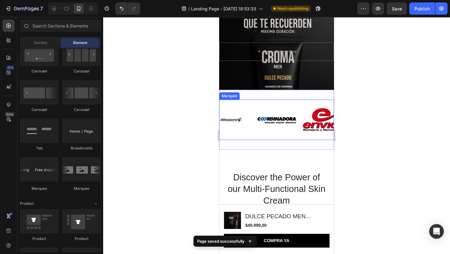
click at [241, 106] on div "Image Image Image Image" at bounding box center [211, 120] width 184 height 31
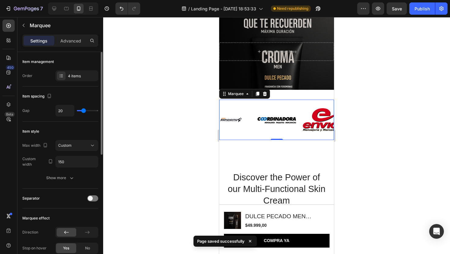
click at [84, 122] on div "Item management Order 4 items" at bounding box center [60, 155] width 76 height 67
click at [83, 74] on div "4 items" at bounding box center [82, 76] width 29 height 6
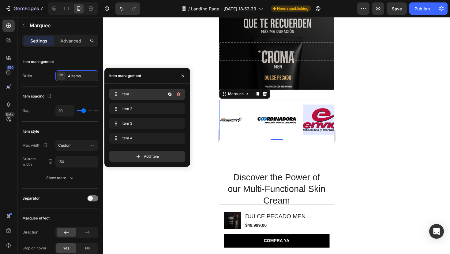
click at [137, 96] on span "Item 1" at bounding box center [138, 94] width 35 height 6
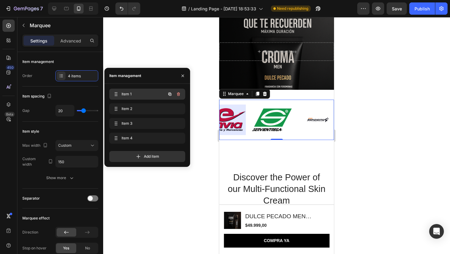
scroll to position [0, 0]
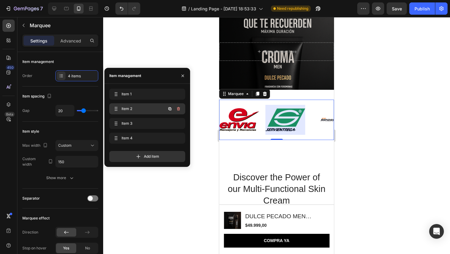
click at [139, 107] on span "Item 2" at bounding box center [138, 109] width 35 height 6
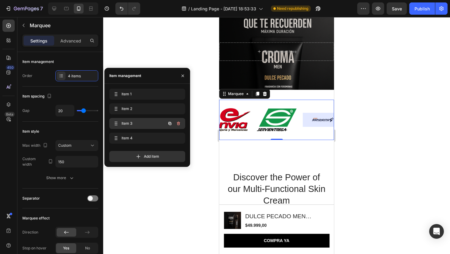
click at [142, 121] on div "Item 3 Item 3" at bounding box center [139, 123] width 54 height 9
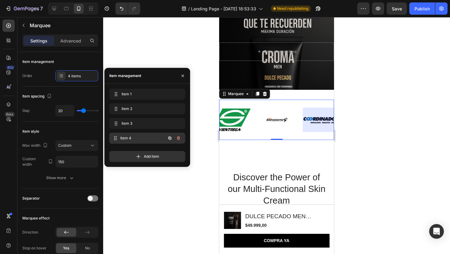
click at [144, 138] on span "Item 4" at bounding box center [142, 139] width 45 height 6
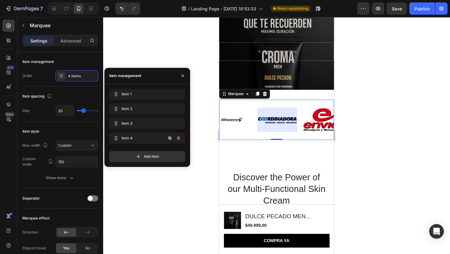
scroll to position [0, 100]
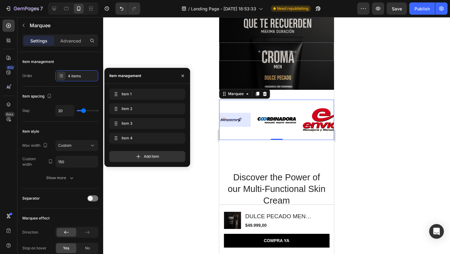
click at [145, 43] on div at bounding box center [276, 135] width 347 height 237
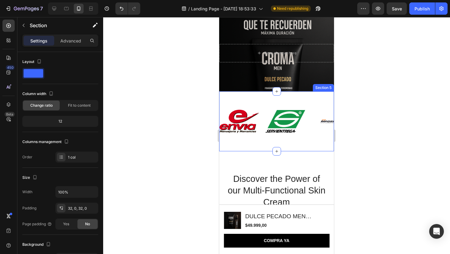
scroll to position [138, 0]
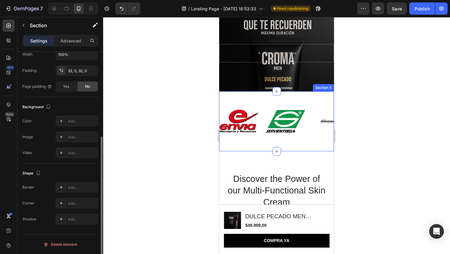
click at [289, 95] on div "Image Image Image Image Image Image Image Image Marquee Section 5" at bounding box center [276, 121] width 115 height 60
click at [79, 71] on div "32, 0, 32, 0" at bounding box center [77, 71] width 18 height 6
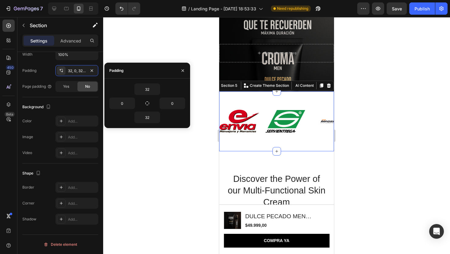
click at [177, 156] on div at bounding box center [276, 135] width 347 height 237
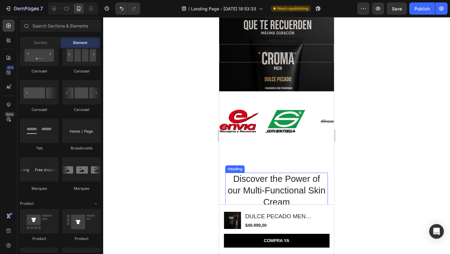
click at [274, 177] on h2 "Discover the Power of our Multi-Functional Skin Cream" at bounding box center [276, 191] width 103 height 36
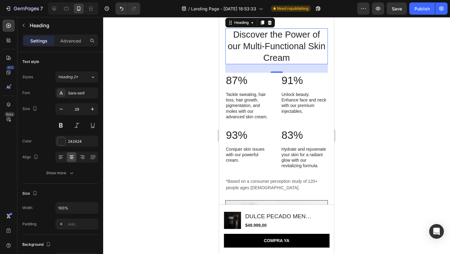
scroll to position [564, 0]
